Goal: Transaction & Acquisition: Download file/media

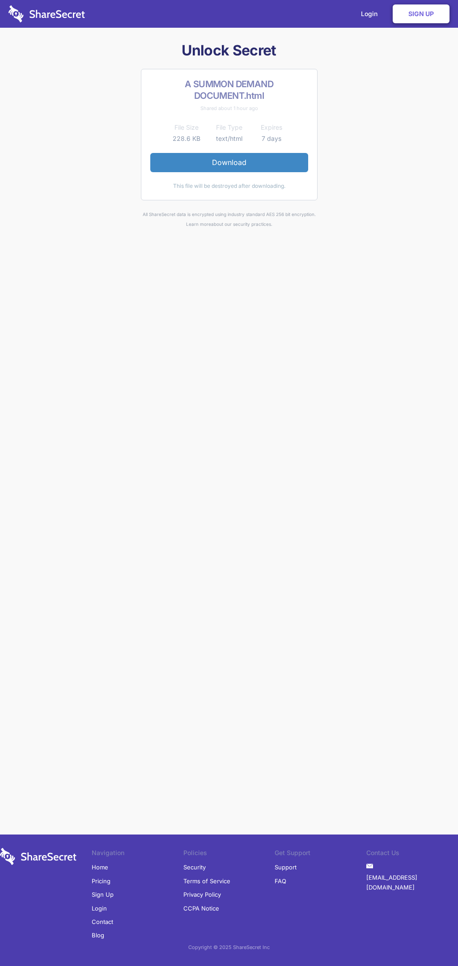
click at [229, 162] on link "Download" at bounding box center [229, 162] width 158 height 19
